Goal: Navigation & Orientation: Find specific page/section

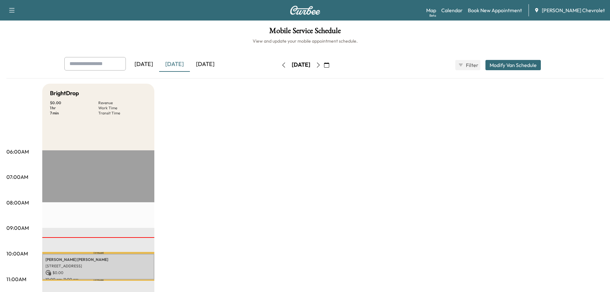
click at [201, 68] on div "[DATE]" at bounding box center [205, 64] width 31 height 15
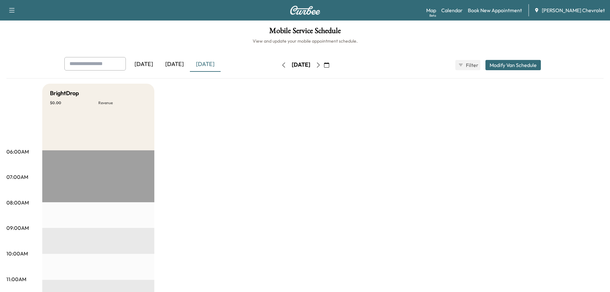
click at [173, 64] on div "[DATE]" at bounding box center [174, 64] width 31 height 15
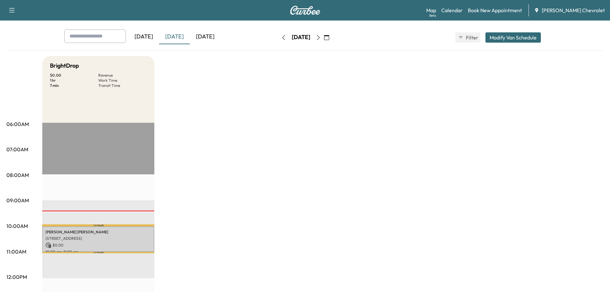
scroll to position [64, 0]
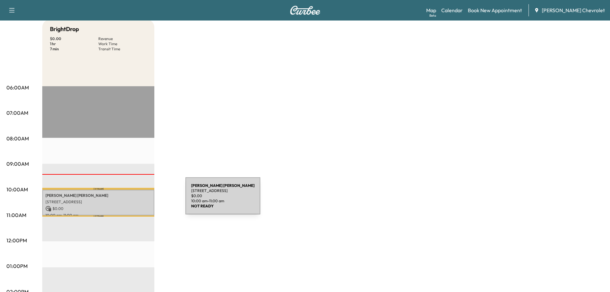
click at [137, 199] on p "[STREET_ADDRESS]" at bounding box center [98, 201] width 106 height 5
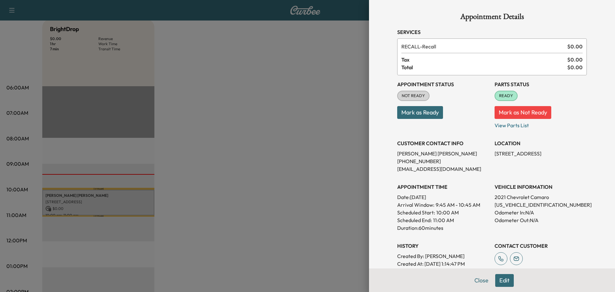
click at [305, 121] on div at bounding box center [307, 146] width 615 height 292
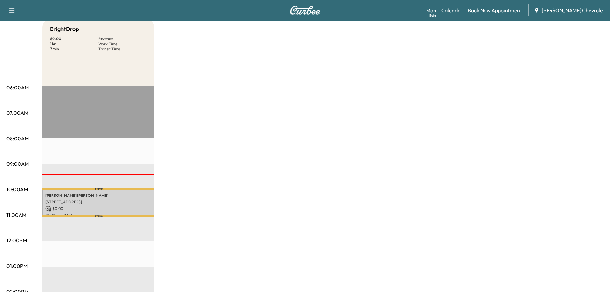
click at [121, 206] on p "$ 0.00" at bounding box center [98, 209] width 106 height 6
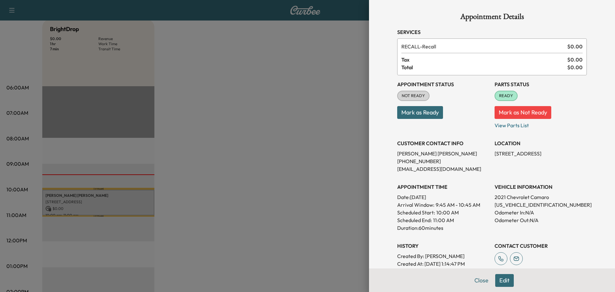
click at [313, 143] on div at bounding box center [307, 146] width 615 height 292
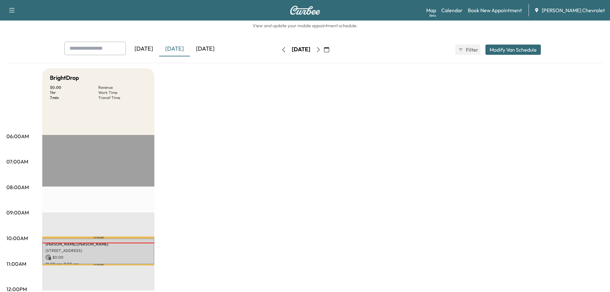
scroll to position [0, 0]
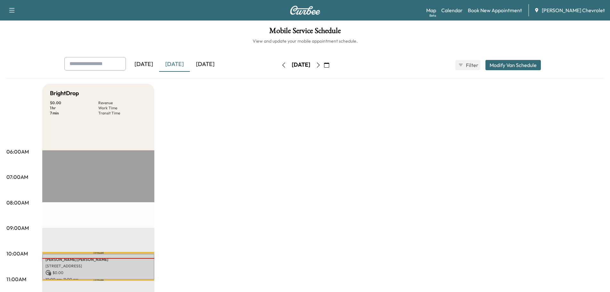
click at [172, 64] on div "[DATE]" at bounding box center [174, 64] width 31 height 15
click at [204, 64] on div "[DATE]" at bounding box center [205, 64] width 31 height 15
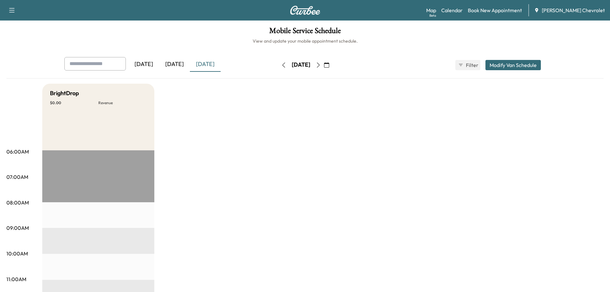
click at [175, 64] on div "[DATE]" at bounding box center [174, 64] width 31 height 15
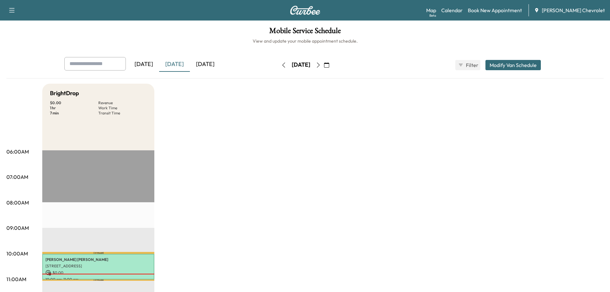
click at [200, 66] on div "[DATE]" at bounding box center [205, 64] width 31 height 15
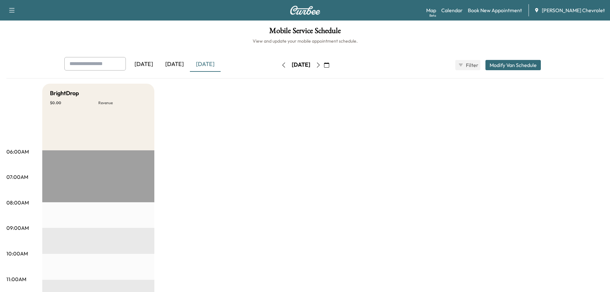
click at [178, 67] on div "[DATE]" at bounding box center [174, 64] width 31 height 15
